Goal: Task Accomplishment & Management: Use online tool/utility

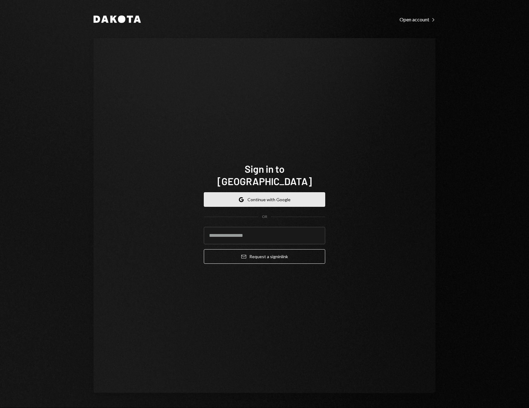
click at [297, 198] on button "Google Continue with Google" at bounding box center [264, 199] width 121 height 15
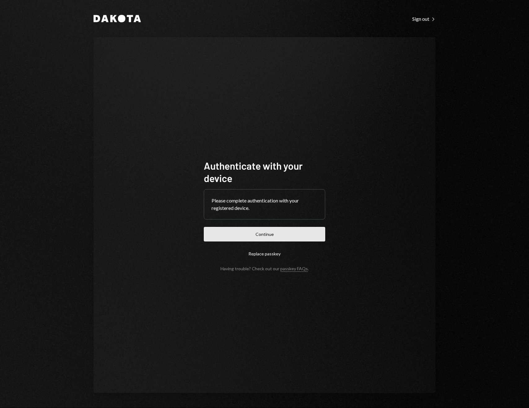
click at [293, 230] on button "Continue" at bounding box center [264, 234] width 121 height 15
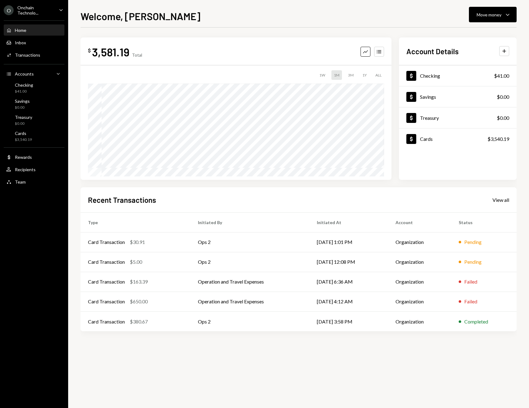
click at [36, 10] on div "Onchain Technolo..." at bounding box center [35, 10] width 37 height 11
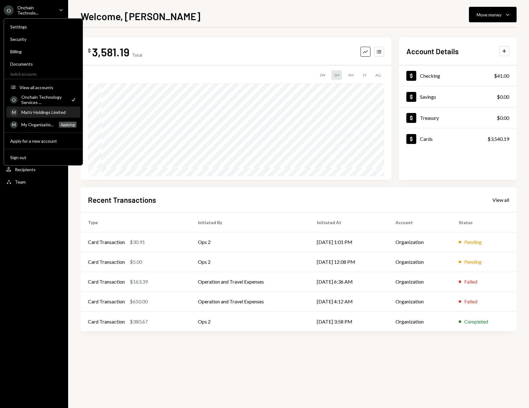
click at [31, 112] on div "Mattr Holdings Limited" at bounding box center [48, 112] width 55 height 5
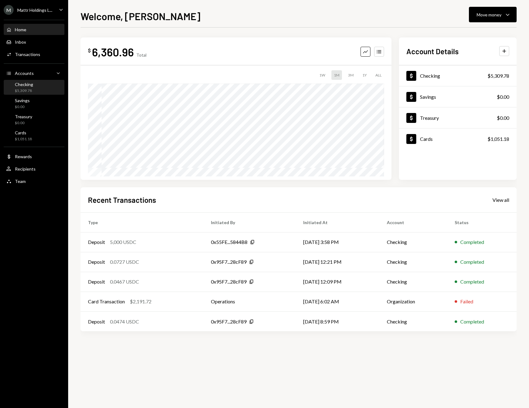
click at [26, 87] on div "Checking $5,309.78" at bounding box center [24, 88] width 18 height 12
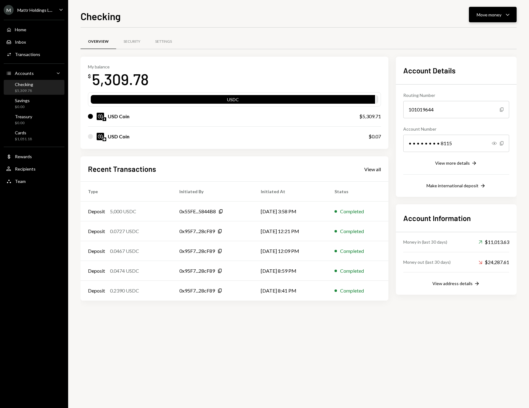
click at [491, 13] on div "Move money" at bounding box center [489, 14] width 25 height 7
click at [479, 80] on div "Swap stablecoins" at bounding box center [487, 80] width 45 height 7
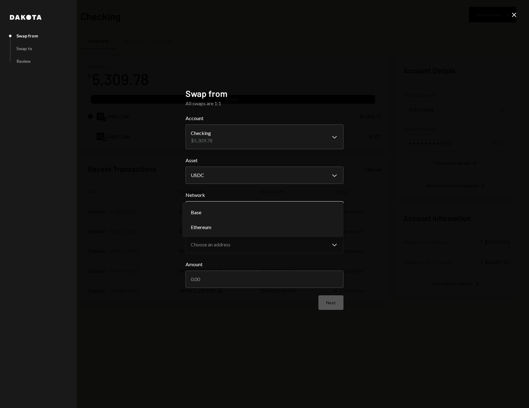
click at [246, 208] on body "M Mattr Holdings L... Caret Down Home Home Inbox Inbox Activities Transactions …" at bounding box center [264, 204] width 529 height 408
select select "**********"
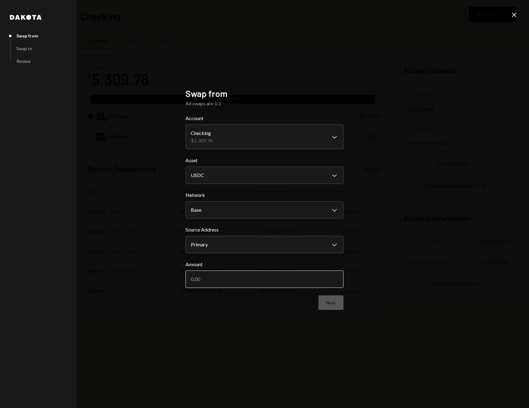
click at [232, 287] on input "Amount" at bounding box center [265, 279] width 158 height 17
type input "5000"
click at [326, 297] on button "Next" at bounding box center [331, 303] width 25 height 15
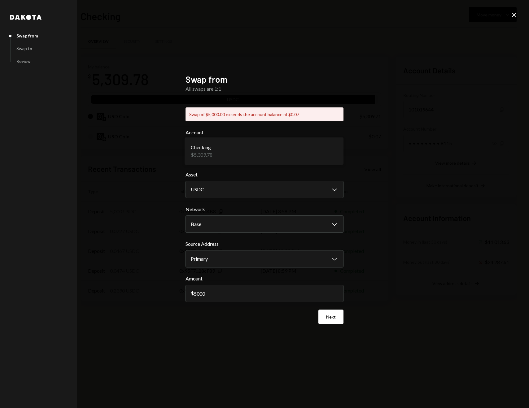
click at [232, 160] on body "M Mattr Holdings L... Caret Down Home Home Inbox Inbox Activities Transactions …" at bounding box center [264, 204] width 529 height 408
click at [271, 227] on body "M Mattr Holdings L... Caret Down Home Home Inbox Inbox Activities Transactions …" at bounding box center [264, 204] width 529 height 408
select select "**********"
click at [332, 320] on button "Next" at bounding box center [331, 317] width 25 height 15
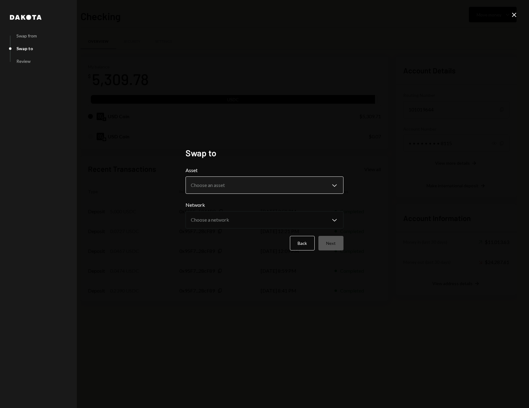
click at [247, 189] on body "M Mattr Holdings L... Caret Down Home Home Inbox Inbox Activities Transactions …" at bounding box center [264, 204] width 529 height 408
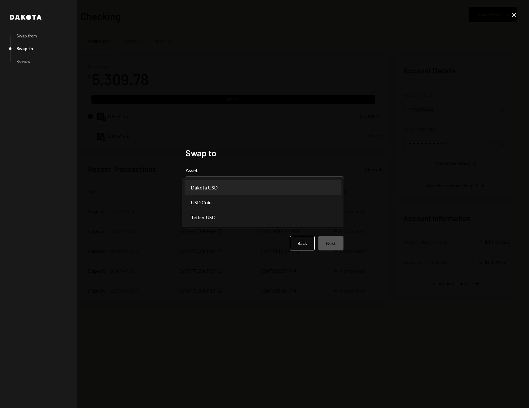
select select "*****"
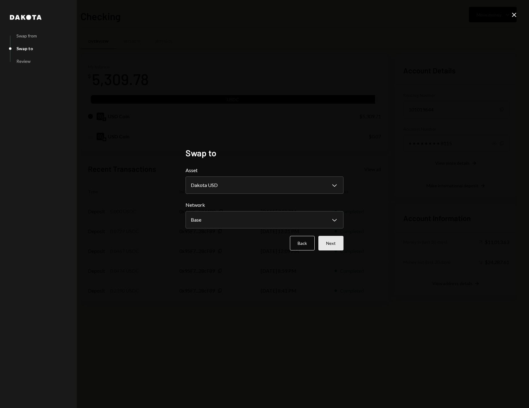
click at [342, 245] on button "Next" at bounding box center [331, 243] width 25 height 15
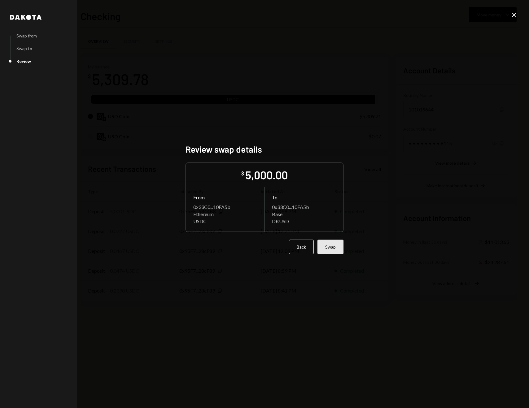
click at [336, 245] on button "Swap" at bounding box center [331, 247] width 26 height 15
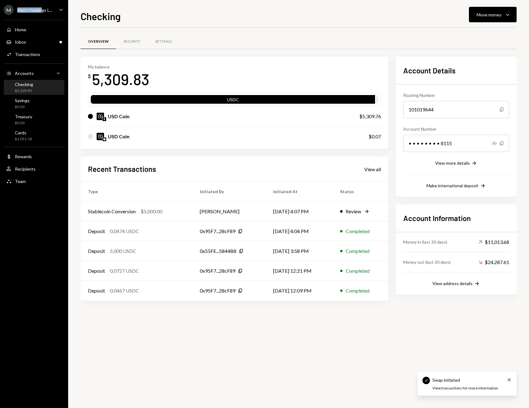
click at [41, 7] on div "Mattr Holdings L..." at bounding box center [34, 9] width 35 height 5
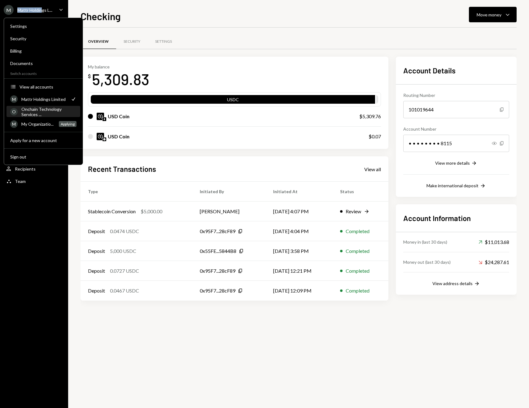
click at [34, 110] on div "Onchain Technology Services ..." at bounding box center [48, 112] width 55 height 11
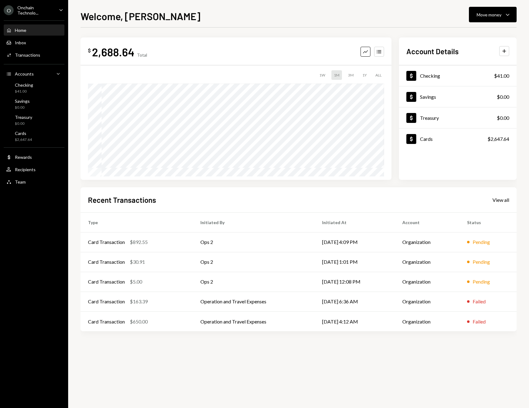
click at [37, 9] on div "Onchain Technolo..." at bounding box center [35, 10] width 37 height 11
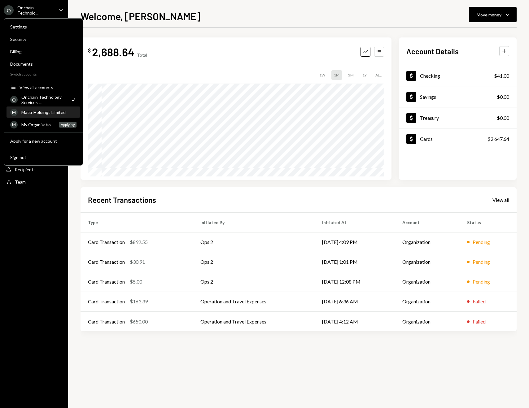
click at [40, 114] on div "Mattr Holdings Limited" at bounding box center [48, 112] width 55 height 5
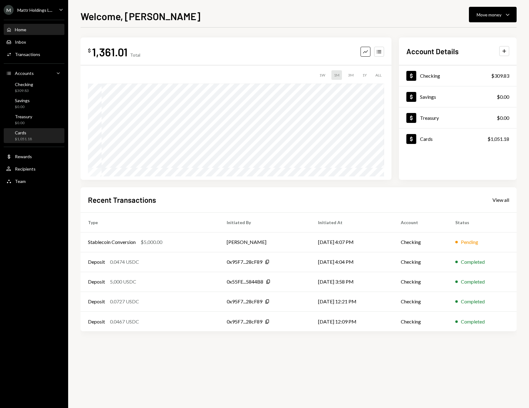
click at [36, 138] on div "Cards $1,051.18" at bounding box center [34, 136] width 56 height 12
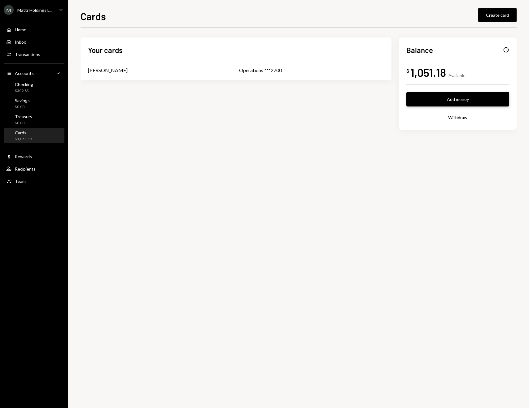
click at [480, 106] on button "Add money" at bounding box center [458, 99] width 103 height 15
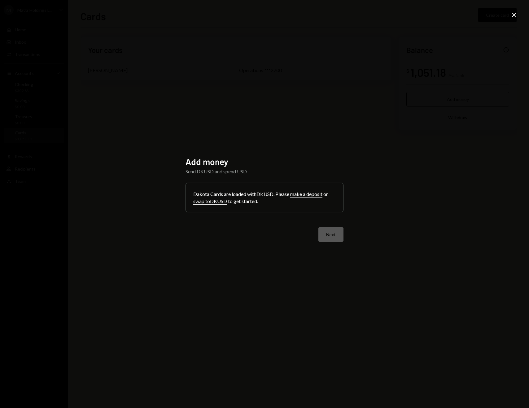
click at [307, 195] on button "make a deposit" at bounding box center [306, 194] width 32 height 7
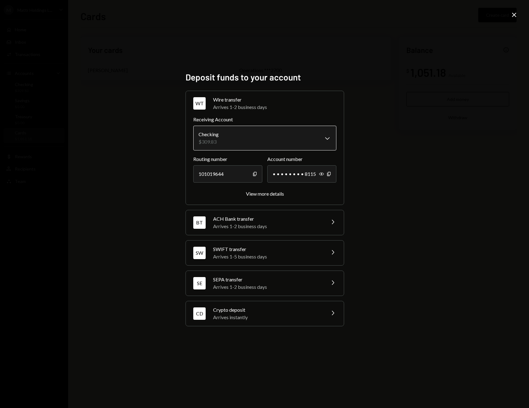
click at [260, 146] on body "**********" at bounding box center [264, 204] width 529 height 408
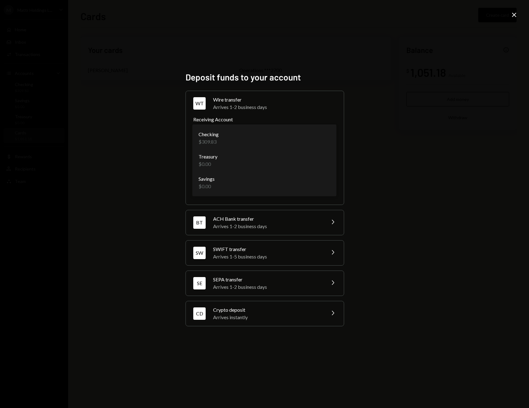
click at [387, 148] on div "**********" at bounding box center [264, 204] width 529 height 408
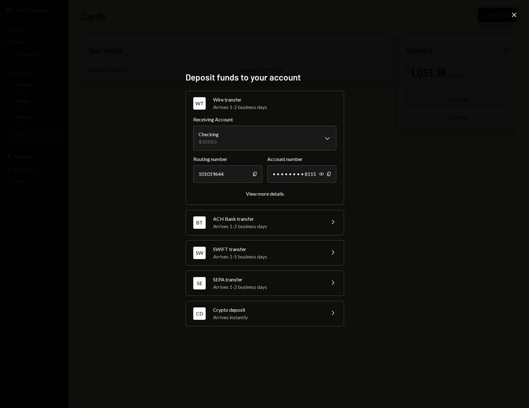
click at [514, 13] on icon "Close" at bounding box center [514, 14] width 7 height 7
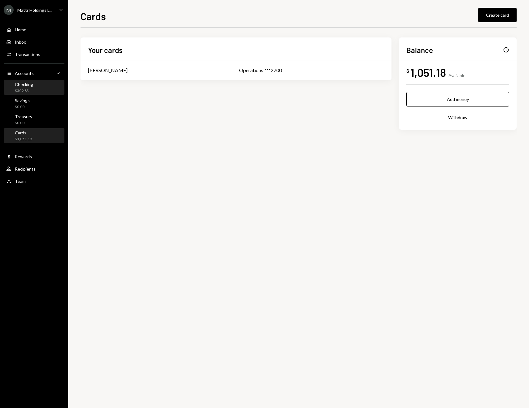
click at [36, 91] on div "Checking $309.83" at bounding box center [34, 88] width 56 height 12
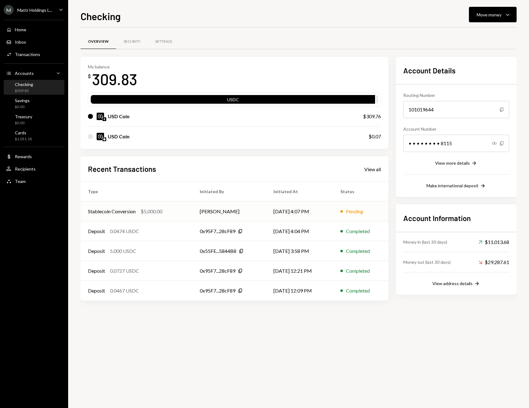
click at [297, 210] on td "[DATE] 4:07 PM" at bounding box center [299, 212] width 67 height 20
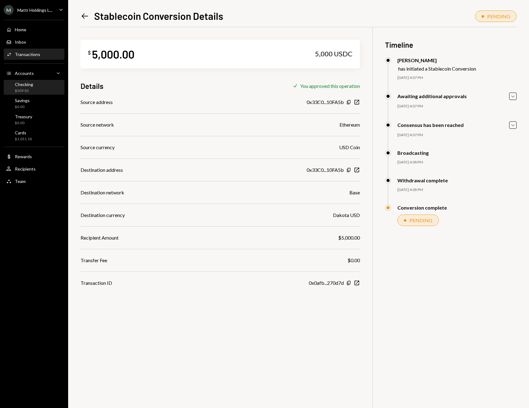
click at [36, 87] on div "Checking $309.83" at bounding box center [34, 88] width 56 height 12
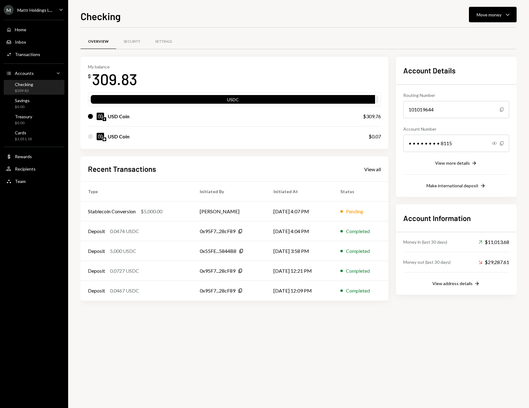
click at [33, 15] on ul "M Mattr Holdings L... Caret Down Home Home Inbox Inbox Activities Transactions …" at bounding box center [34, 94] width 68 height 188
click at [36, 11] on div "Mattr Holdings L..." at bounding box center [34, 9] width 35 height 5
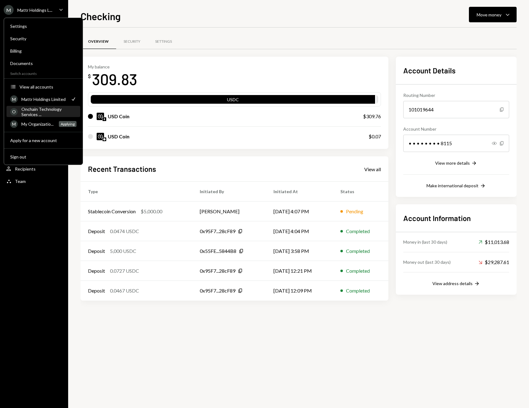
click at [38, 109] on div "Onchain Technology Services ..." at bounding box center [48, 112] width 55 height 11
